Goal: Transaction & Acquisition: Purchase product/service

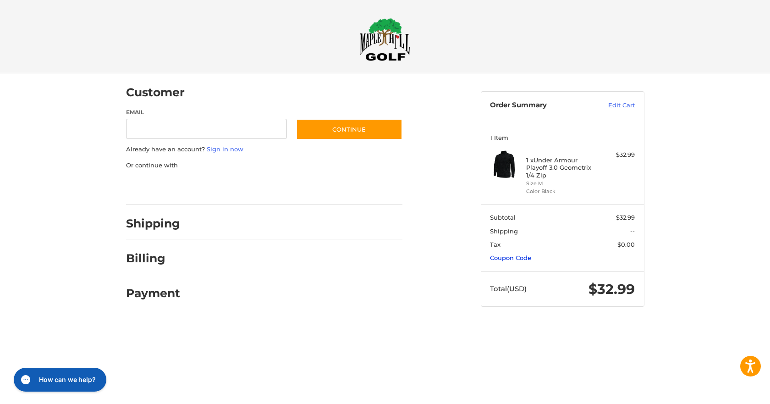
click at [512, 256] on link "Coupon Code" at bounding box center [510, 257] width 41 height 7
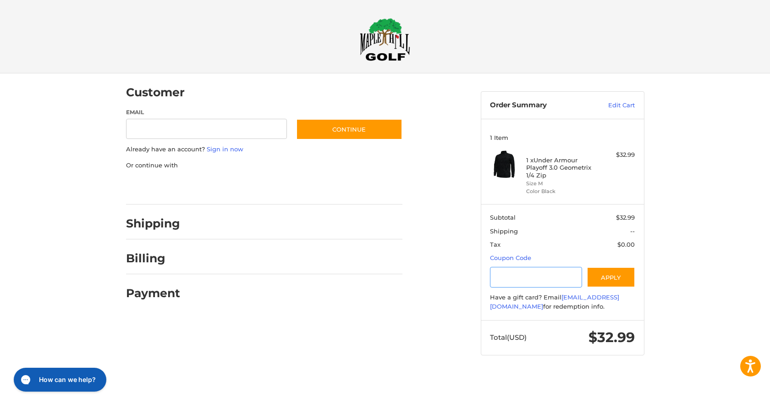
click at [512, 273] on input "Gift Certificate or Coupon Code" at bounding box center [536, 277] width 92 height 21
type input "******"
click at [602, 275] on button "Apply" at bounding box center [611, 277] width 49 height 21
